Goal: Task Accomplishment & Management: Complete application form

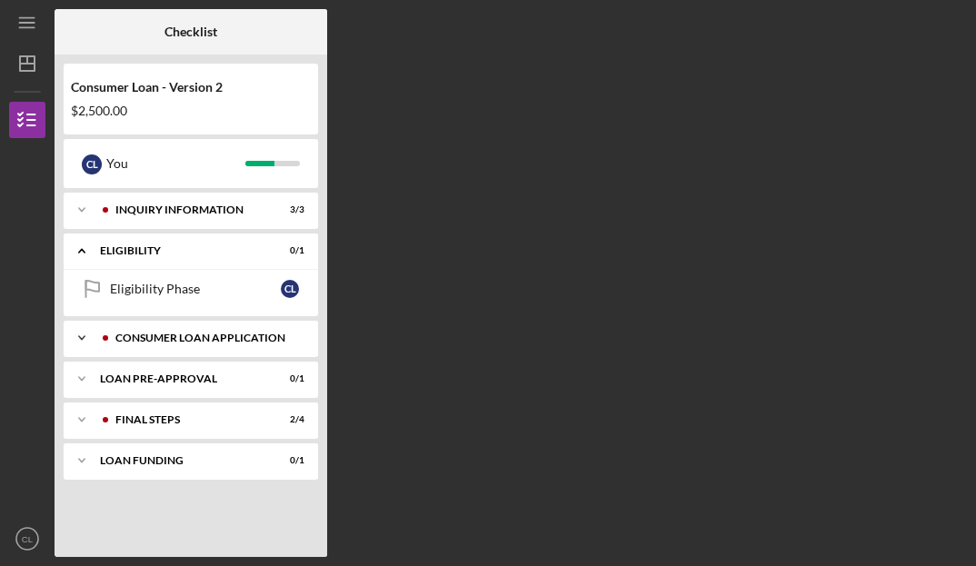
click at [84, 340] on icon "Icon/Expander" at bounding box center [82, 338] width 36 height 36
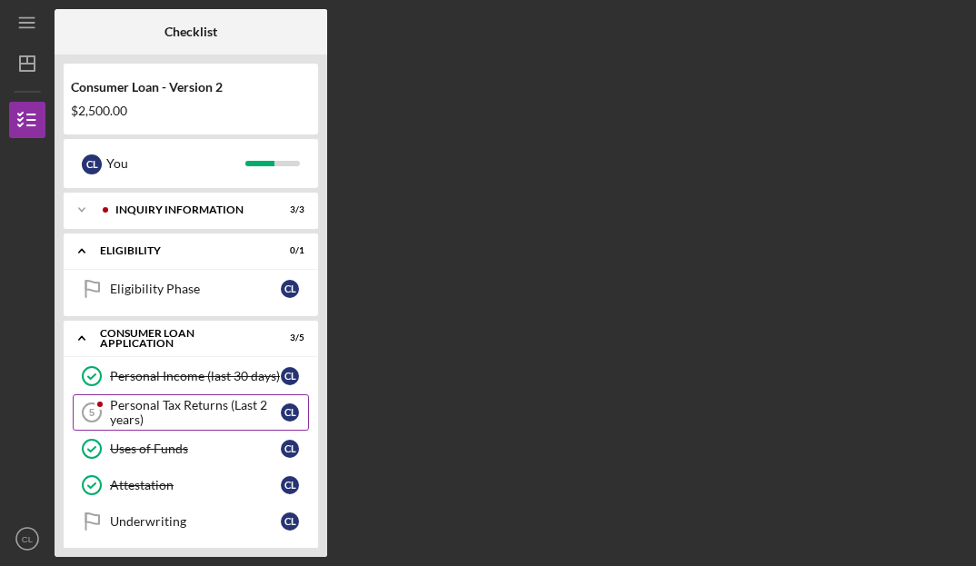
click at [95, 410] on icon "Personal Tax Returns (Last 2 years) 5" at bounding box center [91, 412] width 45 height 45
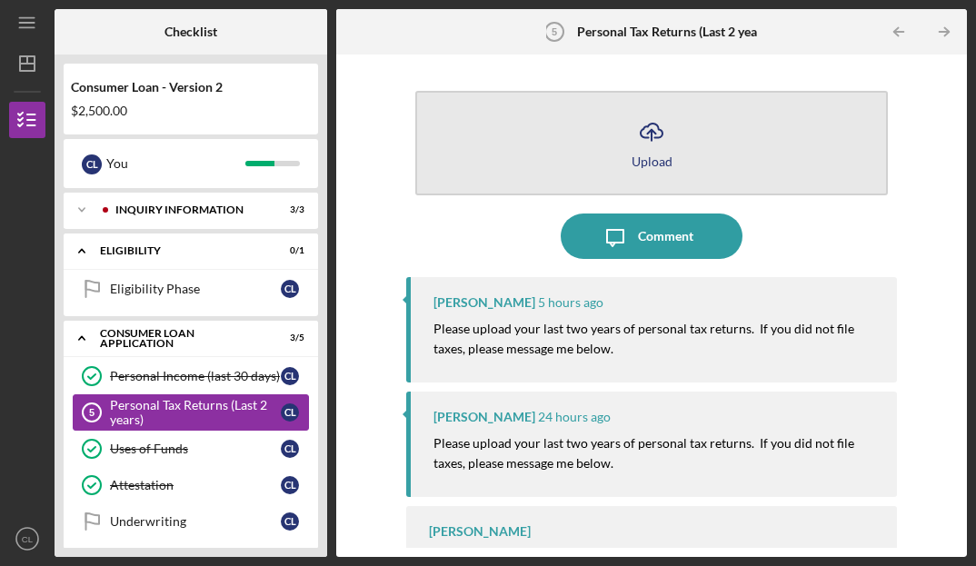
click at [642, 158] on div "Upload" at bounding box center [651, 161] width 41 height 14
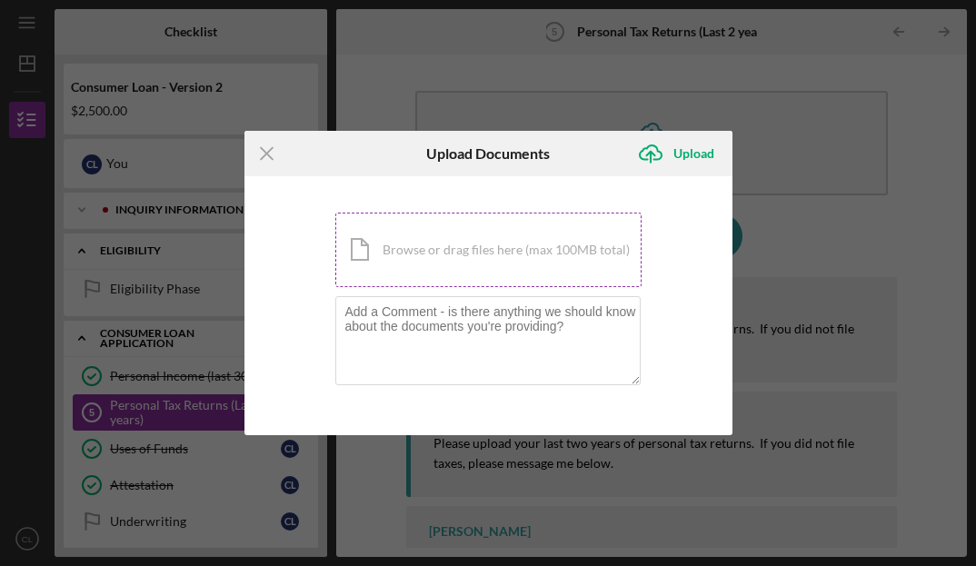
click at [585, 227] on div "Icon/Document Browse or drag files here (max 100MB total) Tap to choose files o…" at bounding box center [488, 250] width 306 height 74
click at [263, 153] on icon "Icon/Menu Close" at bounding box center [266, 153] width 45 height 45
